Goal: Information Seeking & Learning: Check status

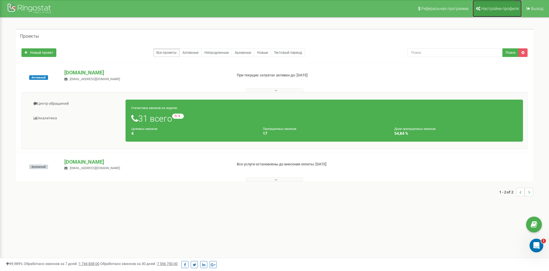
click at [509, 7] on span "Настройки профиля" at bounding box center [500, 8] width 38 height 5
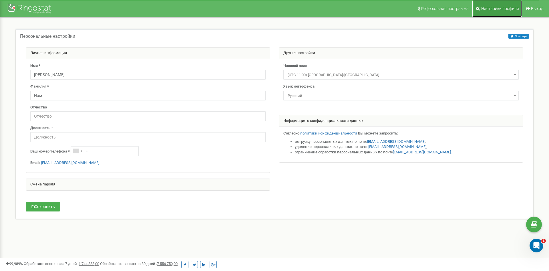
click at [501, 10] on span "Настройки профиля" at bounding box center [500, 8] width 38 height 5
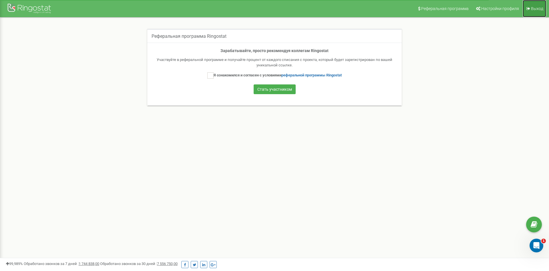
click at [534, 11] on span "Выход" at bounding box center [537, 8] width 12 height 5
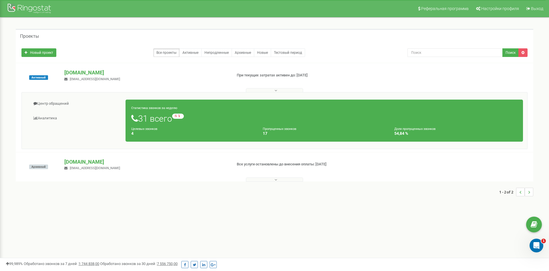
click at [75, 74] on p "[DOMAIN_NAME]" at bounding box center [145, 72] width 163 height 7
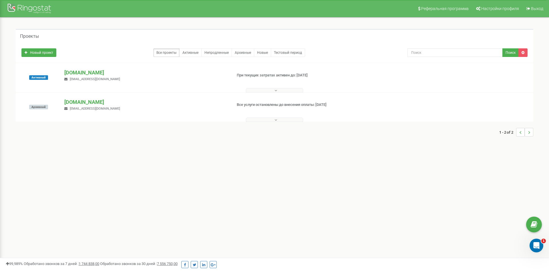
click at [75, 74] on p "[DOMAIN_NAME]" at bounding box center [145, 72] width 163 height 7
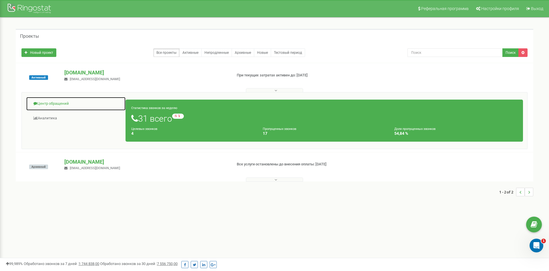
click at [60, 106] on link "Центр обращений" at bounding box center [76, 104] width 100 height 14
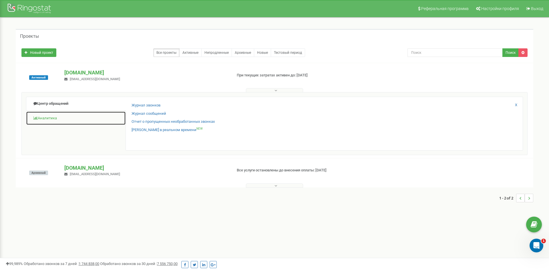
click at [55, 115] on link "Аналитика" at bounding box center [76, 118] width 100 height 14
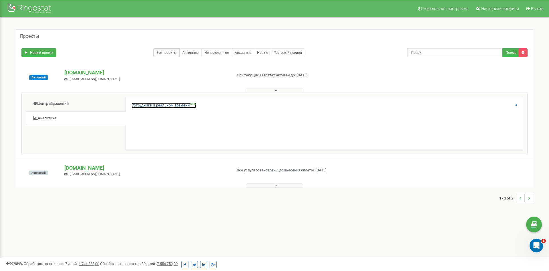
click at [146, 104] on link "Сотрудники в реальном времени NEW" at bounding box center [164, 105] width 65 height 5
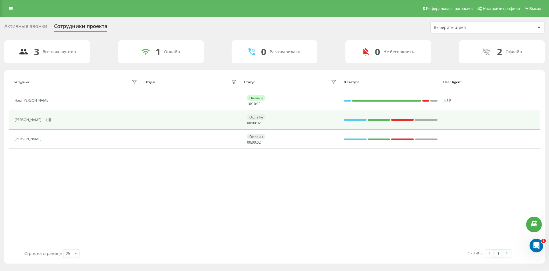
click at [59, 118] on div "[PERSON_NAME]" at bounding box center [77, 120] width 124 height 10
click at [50, 119] on button at bounding box center [48, 120] width 9 height 9
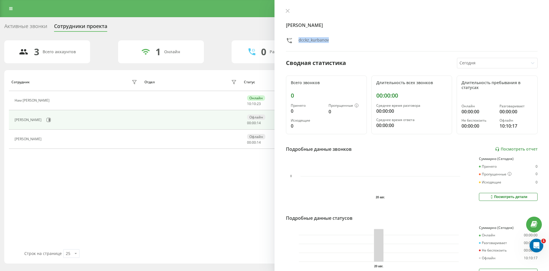
drag, startPoint x: 331, startPoint y: 42, endPoint x: 300, endPoint y: 42, distance: 31.5
click at [300, 42] on div "dcckz_kurbanov" at bounding box center [324, 41] width 76 height 8
click at [134, 188] on div "Сотрудник Отдел Статус В статусе User Agent Нам Сергей Игориевич Онлайн 10 : 10…" at bounding box center [275, 161] width 532 height 176
click at [288, 11] on icon at bounding box center [288, 11] width 4 height 4
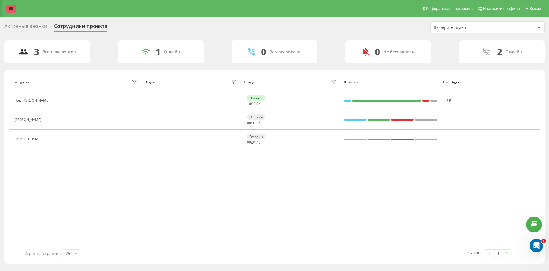
click at [14, 9] on link at bounding box center [11, 9] width 10 height 8
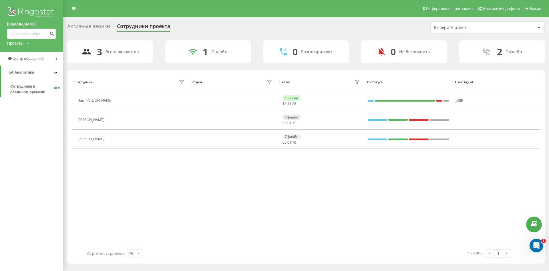
click at [29, 43] on icon at bounding box center [28, 43] width 2 height 3
click at [537, 243] on icon "Открыть службу сообщений Intercom" at bounding box center [535, 244] width 9 height 9
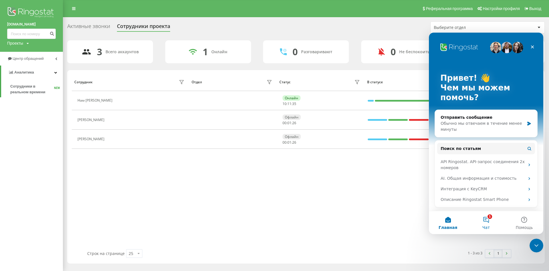
click at [484, 221] on button "1 Чат" at bounding box center [486, 222] width 38 height 23
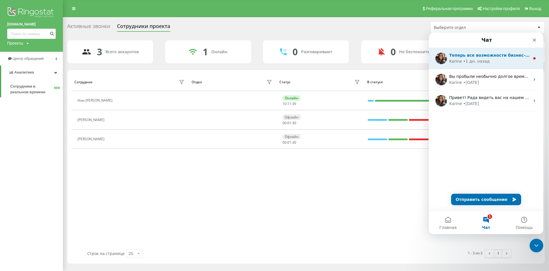
click at [487, 67] on div "Теперь все возможности бизнес-телефонии Ringostat доступны как на компьютере, т…" at bounding box center [486, 58] width 114 height 21
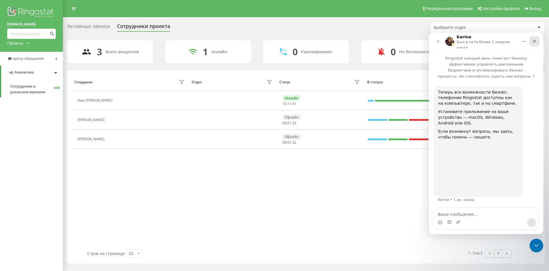
click at [536, 39] on icon "Закрыть" at bounding box center [534, 41] width 5 height 5
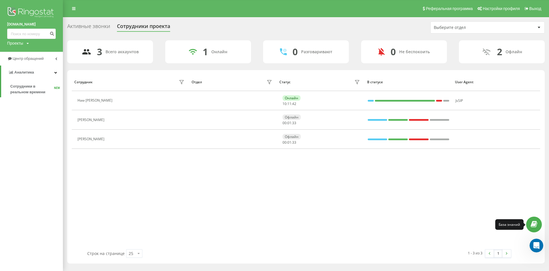
click at [536, 227] on icon at bounding box center [534, 224] width 7 height 5
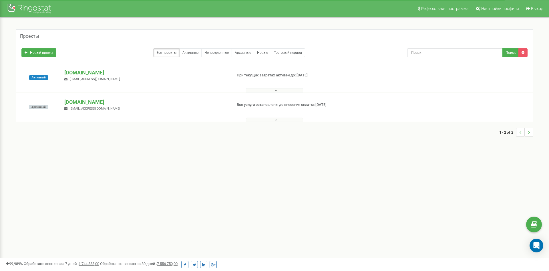
click at [261, 87] on div at bounding box center [274, 89] width 515 height 6
click at [267, 90] on button at bounding box center [274, 90] width 57 height 4
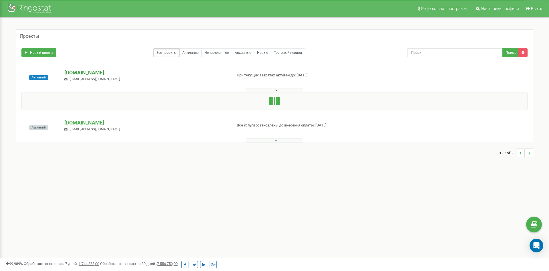
click at [69, 75] on p "dcc.kz" at bounding box center [145, 72] width 163 height 7
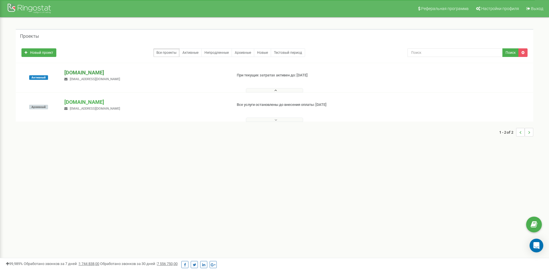
click at [69, 75] on p "[DOMAIN_NAME]" at bounding box center [145, 72] width 163 height 7
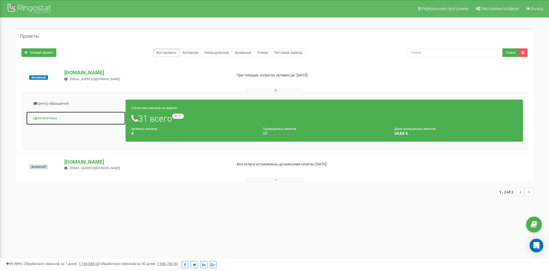
click at [59, 123] on link "Аналитика" at bounding box center [76, 118] width 100 height 14
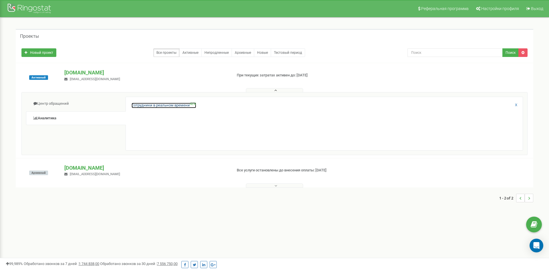
click at [164, 106] on link "Сотрудники в реальном времени NEW" at bounding box center [164, 105] width 65 height 5
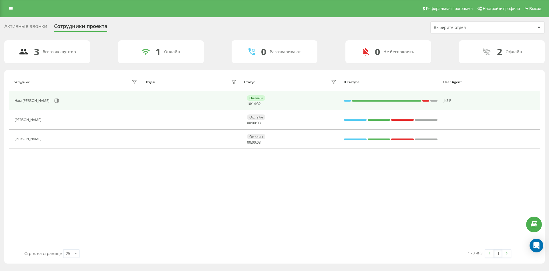
click at [108, 97] on div "Нам [PERSON_NAME]" at bounding box center [77, 101] width 124 height 10
click at [59, 101] on icon at bounding box center [56, 100] width 5 height 5
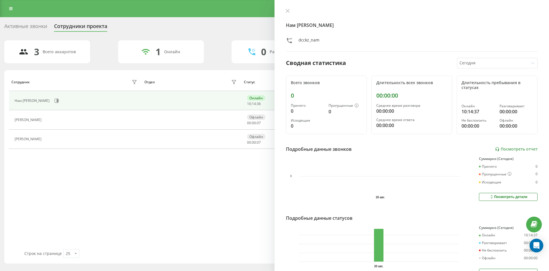
click at [38, 29] on div "Активные звонки" at bounding box center [25, 27] width 43 height 9
